Goal: Information Seeking & Learning: Learn about a topic

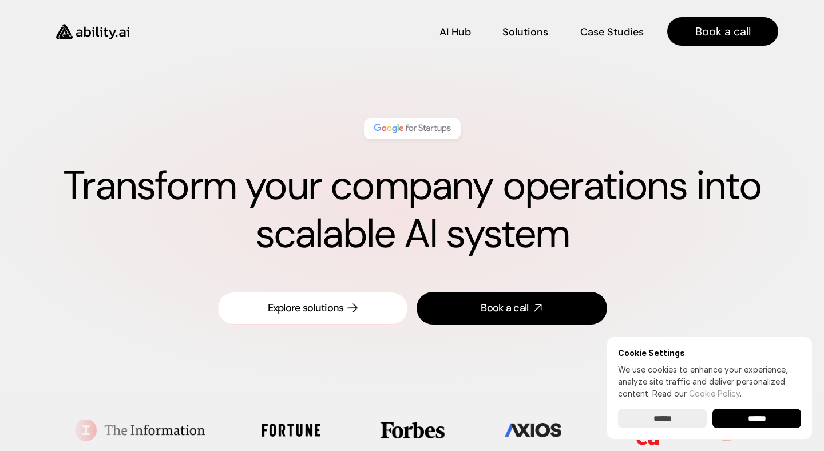
click at [335, 311] on div "Explore solutions" at bounding box center [306, 308] width 76 height 14
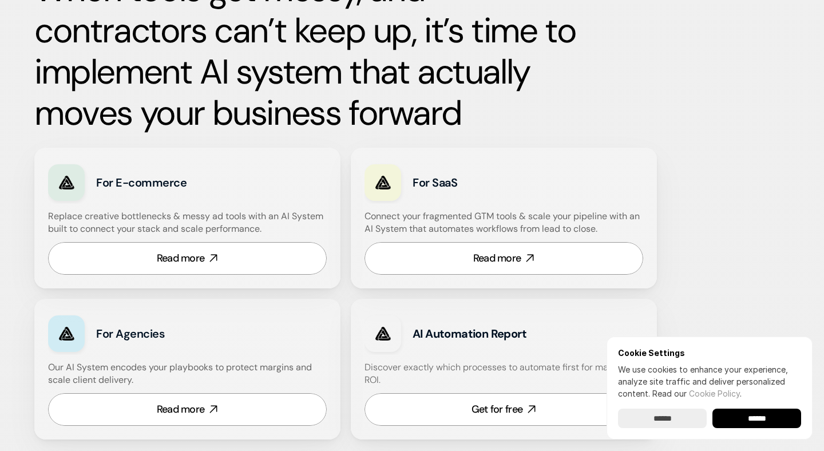
scroll to position [594, 0]
click at [246, 258] on link "Read more" at bounding box center [187, 257] width 279 height 33
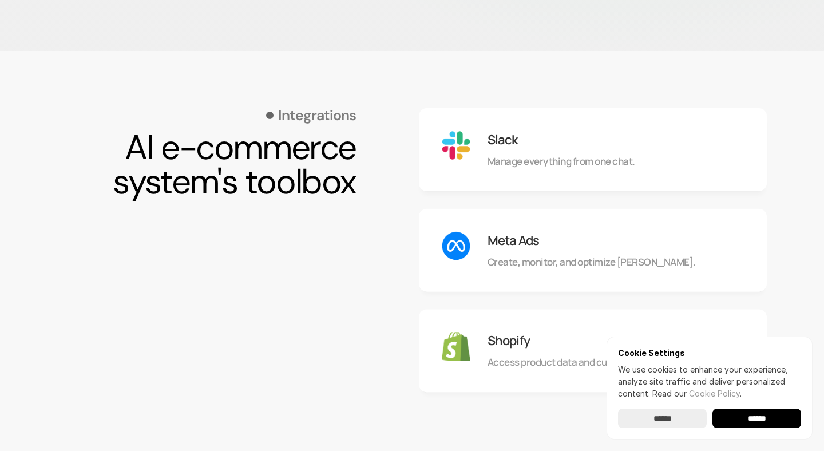
scroll to position [976, 0]
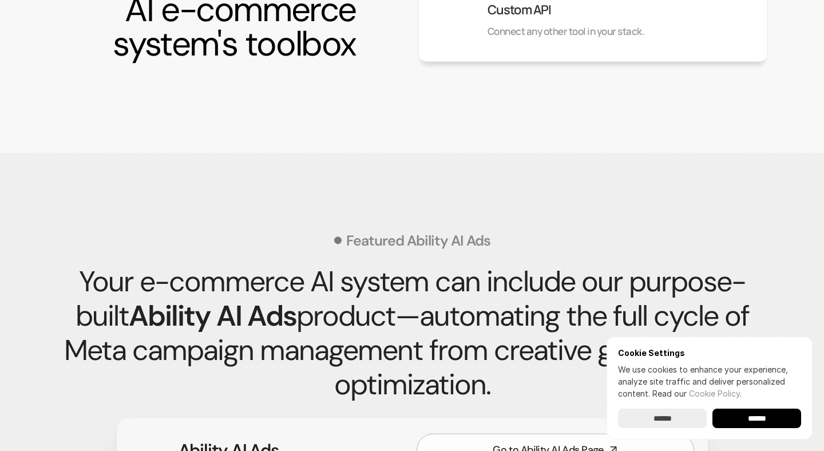
scroll to position [1505, 0]
